Goal: Transaction & Acquisition: Purchase product/service

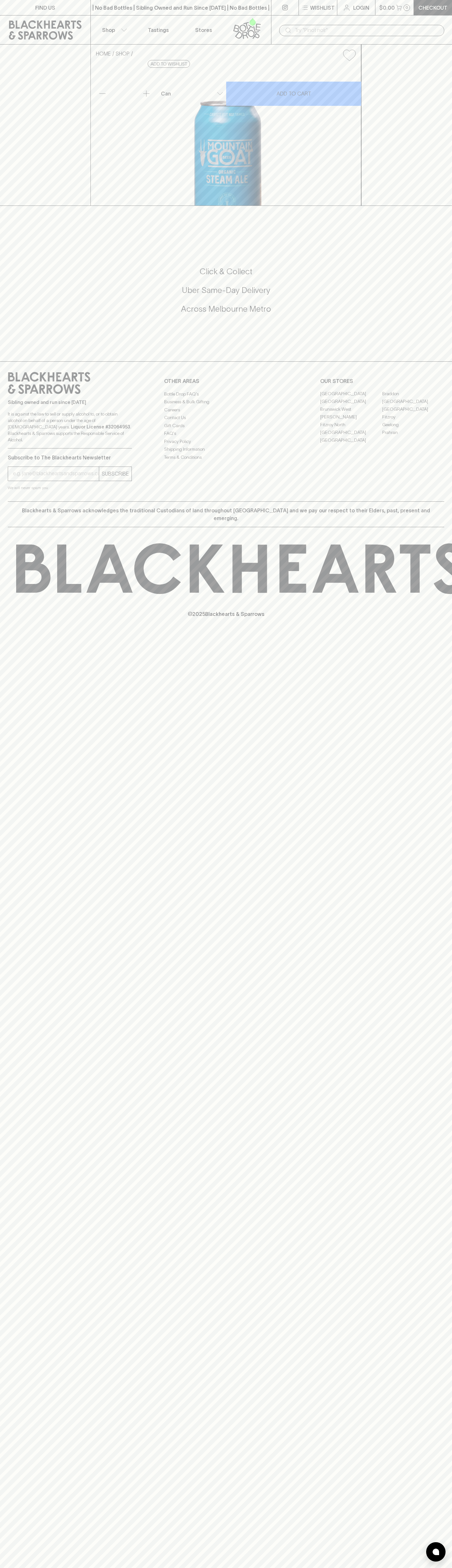
click at [370, 19] on div "​" at bounding box center [361, 30] width 181 height 29
click at [450, 159] on div "HOME SHOP Mountain Goat Organic Steam Ale $5.50 Add to wishlist 10% discount wh…" at bounding box center [226, 125] width 452 height 161
click at [46, 1567] on html "FIND US | No Bad Bottles | Sibling Owned and Run Since [DATE] | No Bad Bottles …" at bounding box center [226, 784] width 452 height 1568
click at [27, 348] on div "Click & Collect Uber Same-Day Delivery Across [GEOGRAPHIC_DATA] Metro" at bounding box center [226, 295] width 436 height 108
